Goal: Transaction & Acquisition: Purchase product/service

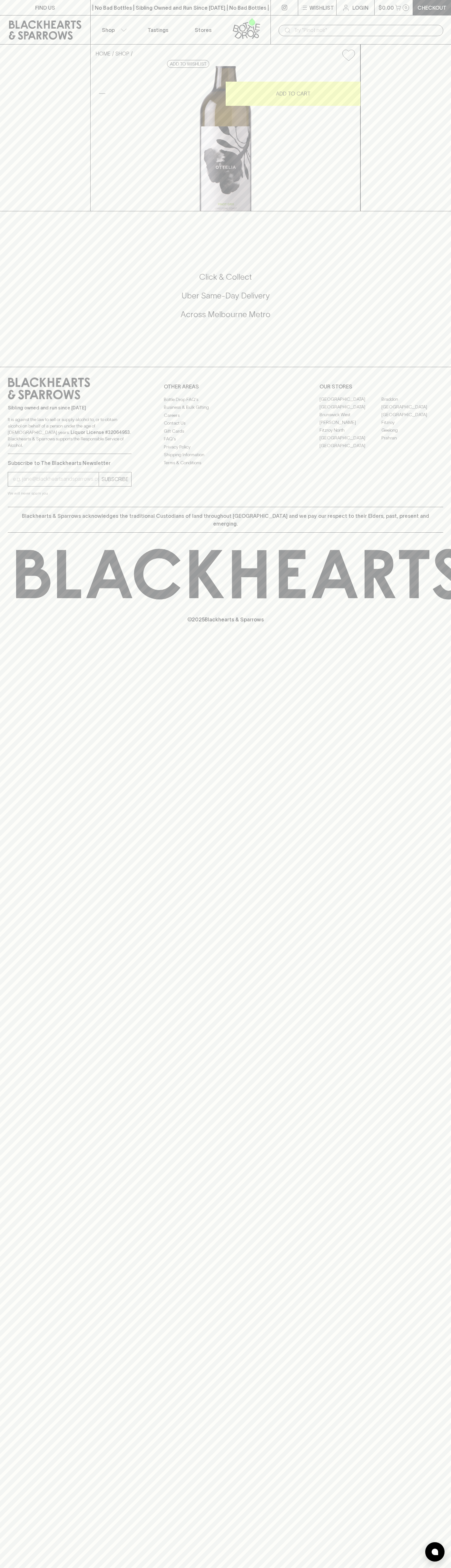
click at [142, 3] on div "| No Bad Bottles | Sibling Owned and Run Since 2006 | No Bad Bottles | Sibling …" at bounding box center [180, 8] width 180 height 16
click at [438, 966] on div "FIND US | No Bad Bottles | Sibling Owned and Run Since 2006 | No Bad Bottles | …" at bounding box center [226, 784] width 451 height 1568
click at [298, 1568] on html "FIND US | No Bad Bottles | Sibling Owned and Run Since 2006 | No Bad Bottles | …" at bounding box center [226, 784] width 451 height 1568
click at [15, 1243] on div "FIND US | No Bad Bottles | Sibling Owned and Run Since 2006 | No Bad Bottles | …" at bounding box center [226, 784] width 451 height 1568
